Goal: Task Accomplishment & Management: Complete application form

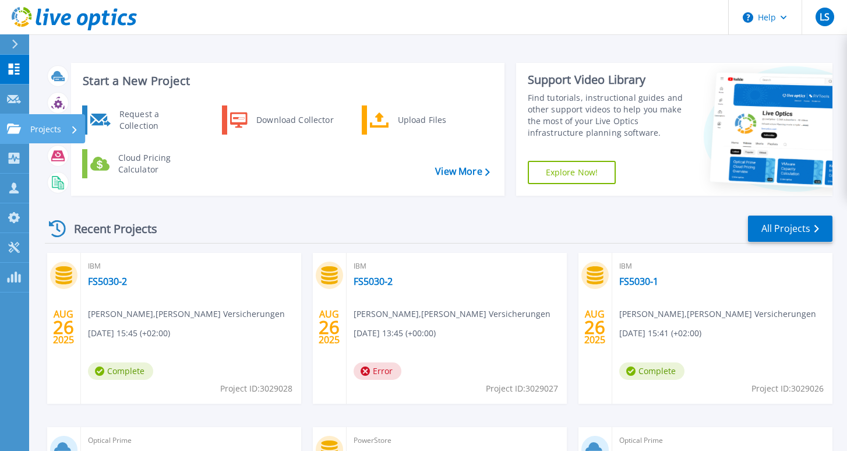
click at [5, 123] on link "Projects Projects" at bounding box center [14, 129] width 29 height 30
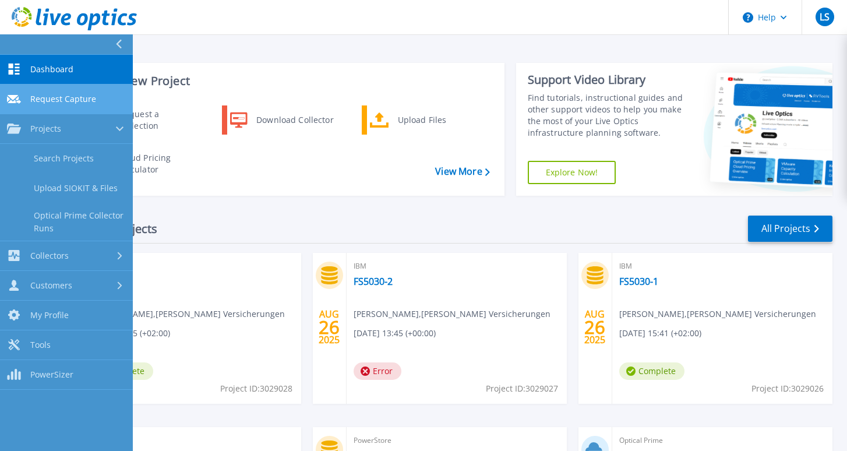
click at [69, 103] on span "Request Capture" at bounding box center [63, 99] width 66 height 10
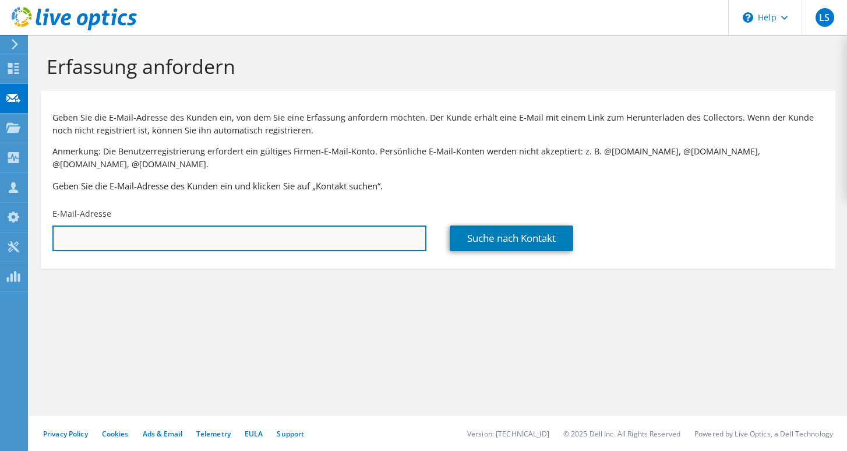
click at [145, 228] on input "text" at bounding box center [239, 238] width 374 height 26
paste input "[EMAIL_ADDRESS][DOMAIN_NAME]"
type input "[EMAIL_ADDRESS][DOMAIN_NAME]"
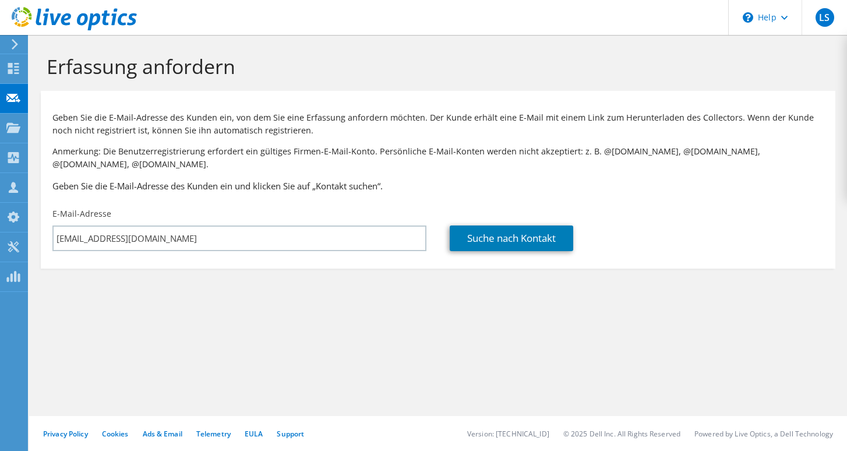
click at [244, 315] on div "Erfassung anfordern Geben Sie die E-Mail-Adresse des Kunden ein, von dem Sie ei…" at bounding box center [438, 243] width 818 height 416
click at [514, 228] on link "Suche nach Kontakt" at bounding box center [512, 238] width 124 height 26
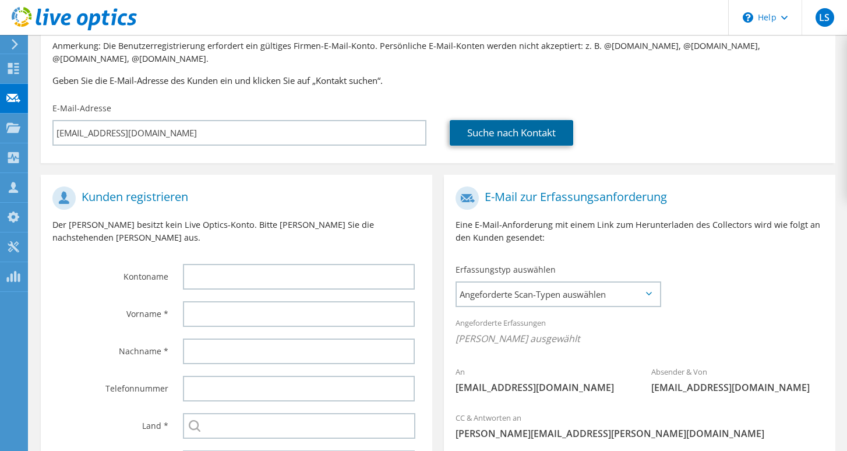
scroll to position [106, 0]
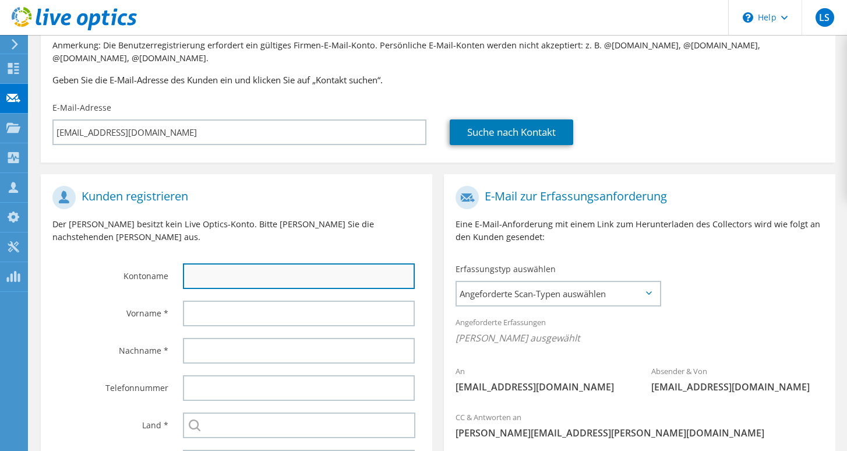
click at [243, 263] on input "text" at bounding box center [299, 276] width 232 height 26
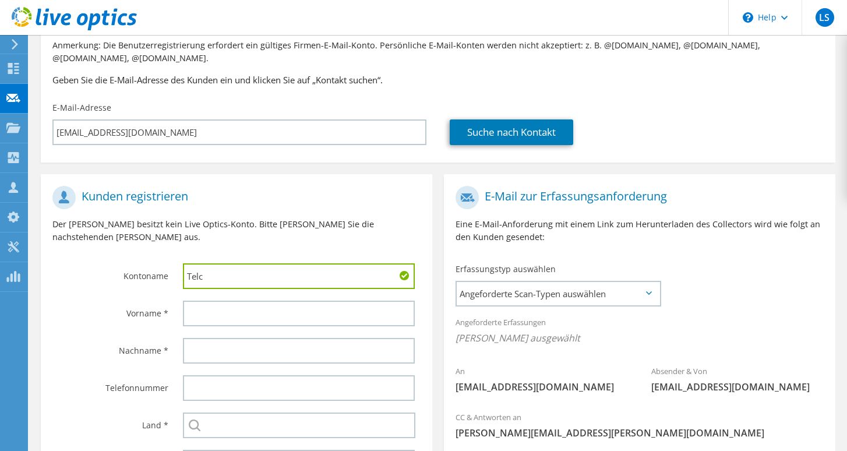
drag, startPoint x: 206, startPoint y: 252, endPoint x: 144, endPoint y: 252, distance: 62.3
click at [144, 252] on div "Kontoname Telc" at bounding box center [237, 237] width 392 height 115
paste input "telc gGmbH"
type input "telc gGmbH"
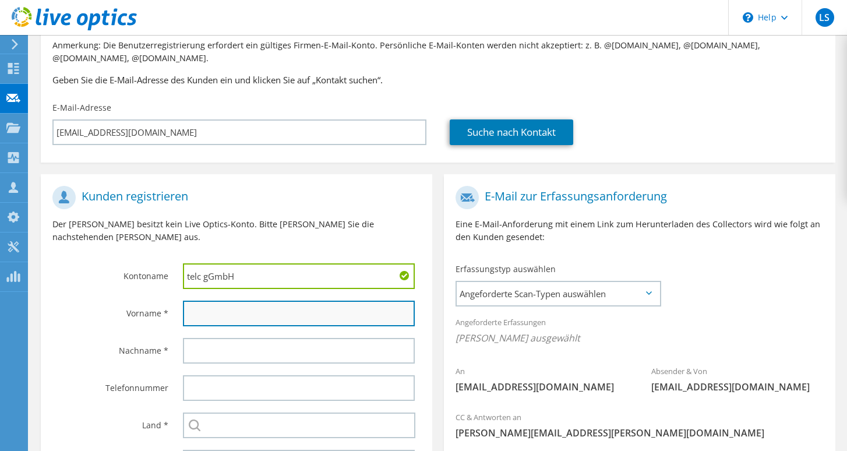
click at [210, 301] on input "text" at bounding box center [299, 314] width 232 height 26
paste input "Masood"
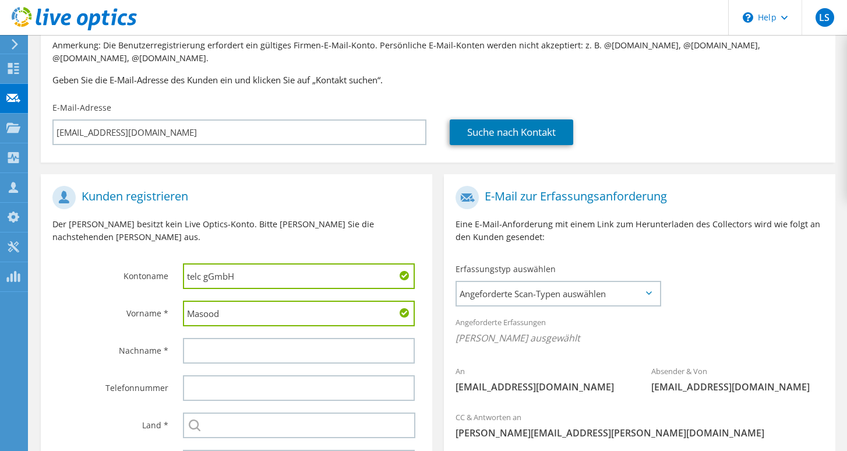
type input "Masood"
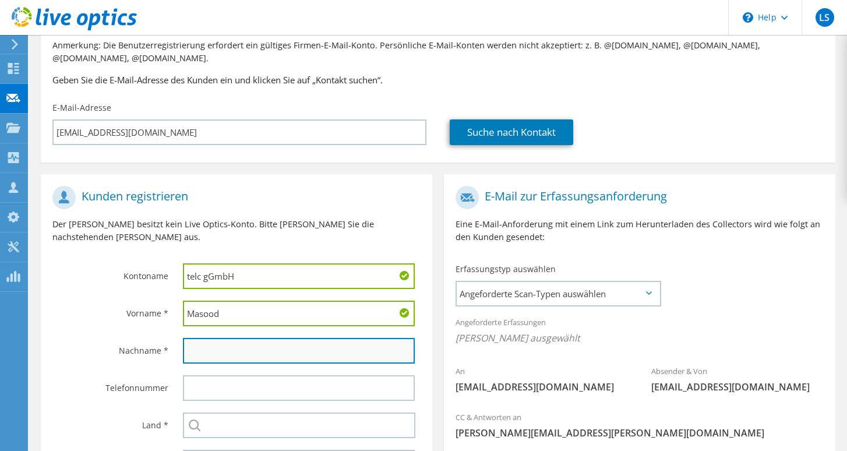
click at [227, 338] on input "text" at bounding box center [299, 351] width 232 height 26
paste input "Nazim"
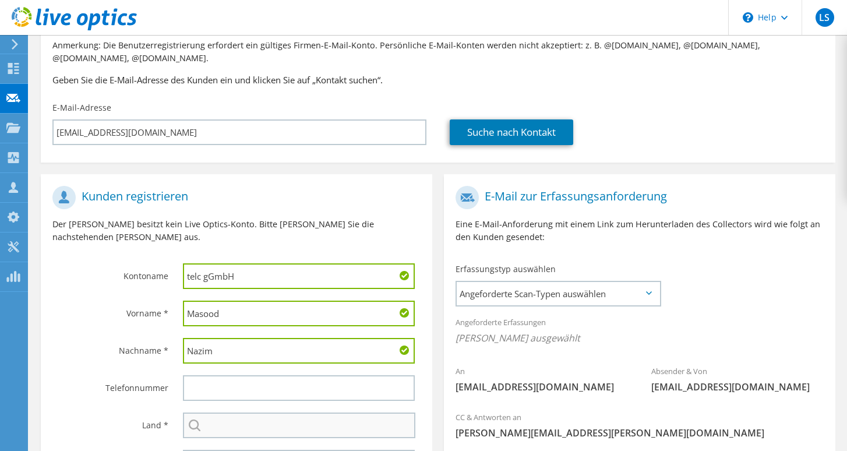
type input "Nazim"
click at [254, 412] on input "text" at bounding box center [299, 425] width 232 height 26
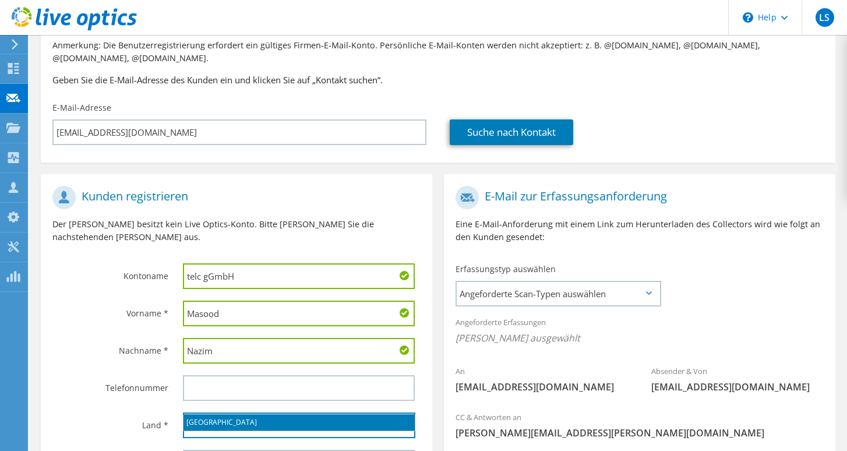
click at [223, 426] on li "[GEOGRAPHIC_DATA]" at bounding box center [299, 422] width 231 height 16
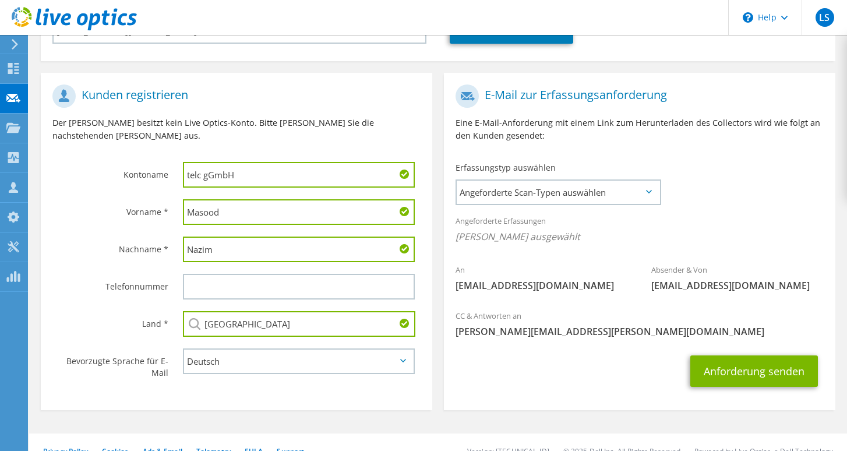
scroll to position [213, 0]
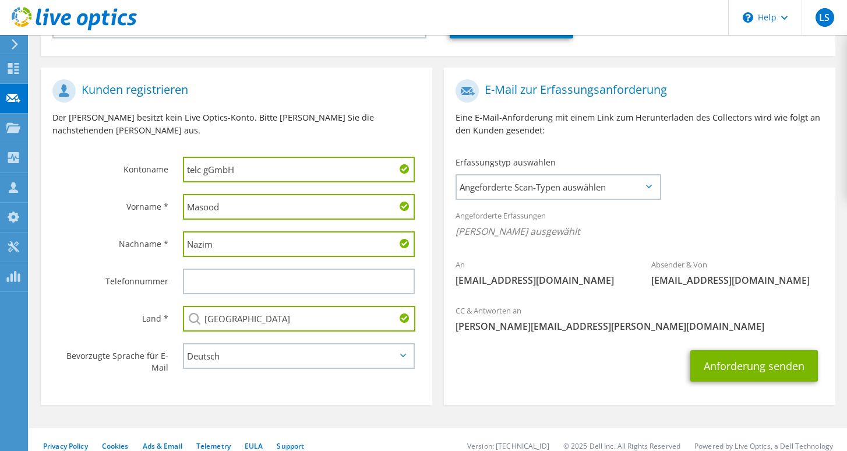
type input "[GEOGRAPHIC_DATA]"
click at [260, 398] on section "Erfassung anfordern Geben Sie die E-Mail-Adresse des Kunden ein, von dem Sie ei…" at bounding box center [438, 142] width 818 height 641
click at [580, 175] on span "Angeforderte Scan-Typen auswählen" at bounding box center [558, 186] width 203 height 23
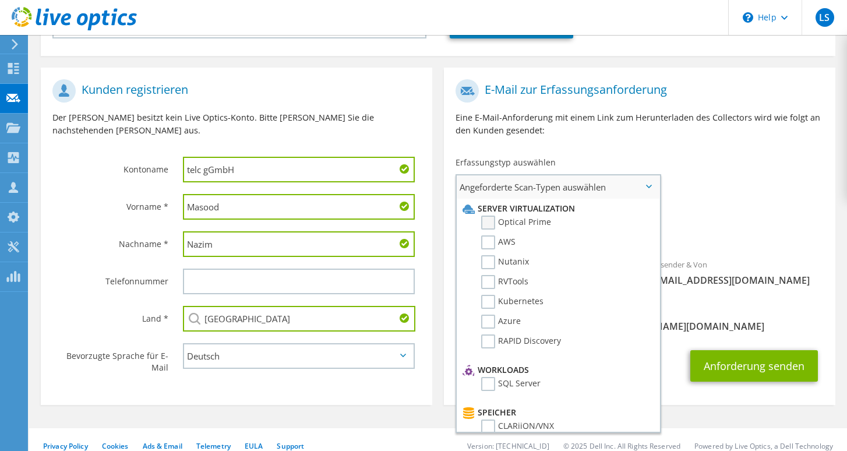
click at [489, 216] on label "Optical Prime" at bounding box center [516, 223] width 70 height 14
click at [0, 0] on input "Optical Prime" at bounding box center [0, 0] width 0 height 0
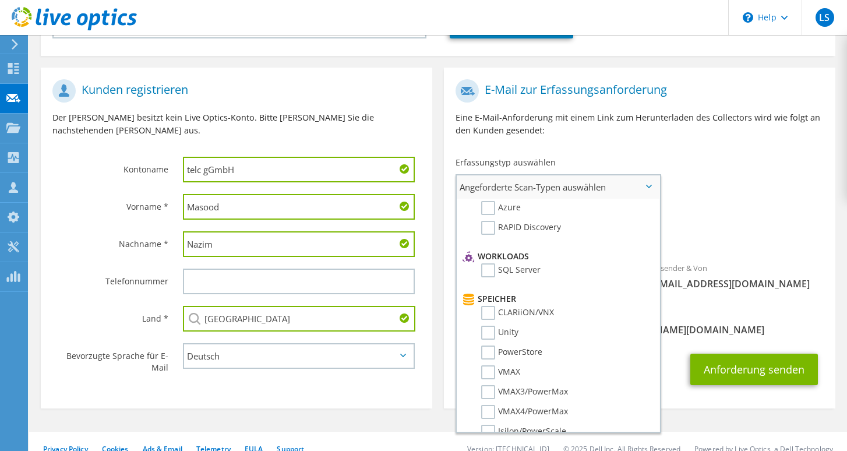
scroll to position [151, 0]
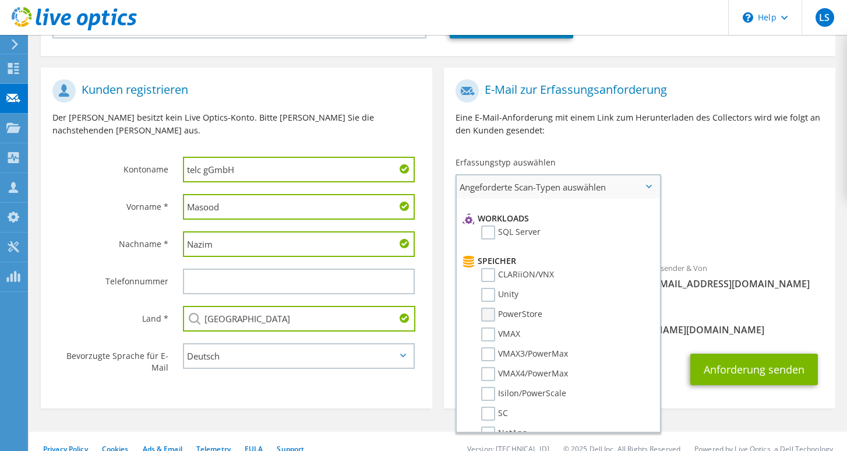
click at [493, 308] on label "PowerStore" at bounding box center [511, 315] width 61 height 14
click at [0, 0] on input "PowerStore" at bounding box center [0, 0] width 0 height 0
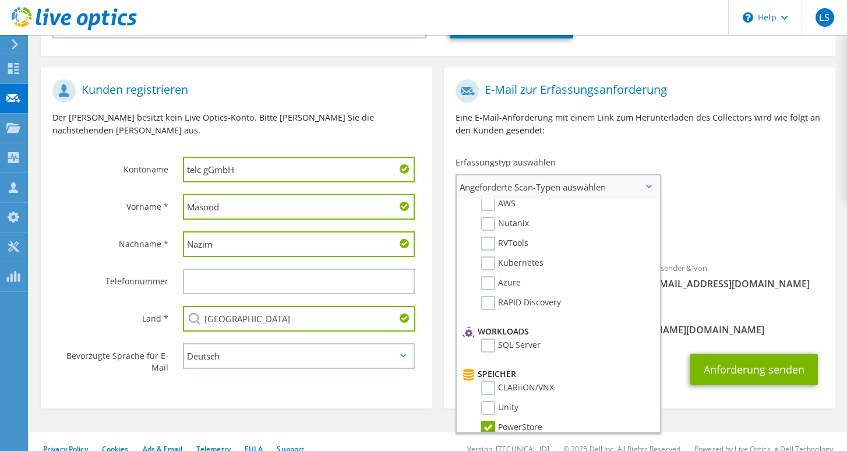
scroll to position [0, 0]
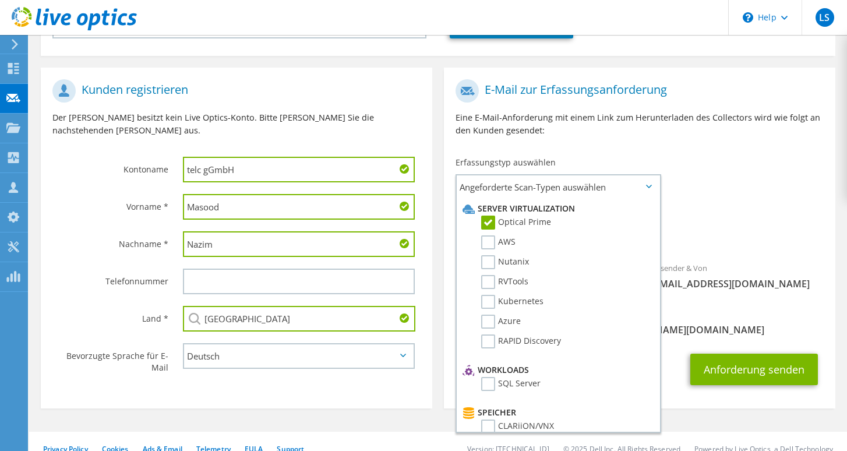
click at [797, 256] on div "Absender & Von [EMAIL_ADDRESS][DOMAIN_NAME]" at bounding box center [738, 276] width 196 height 40
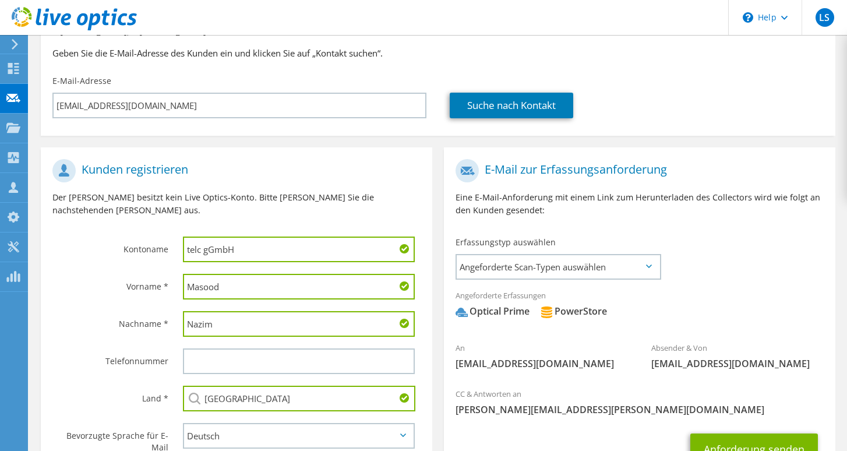
scroll to position [216, 0]
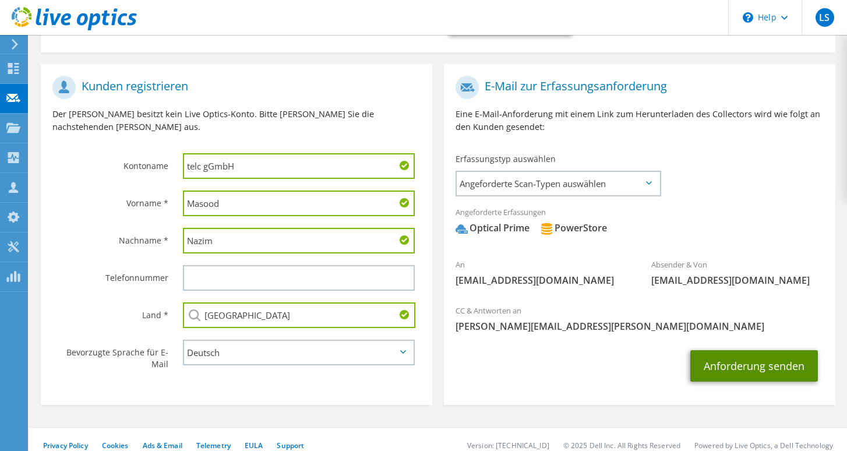
click at [760, 350] on button "Anforderung senden" at bounding box center [754, 365] width 128 height 31
